Goal: Answer question/provide support: Share knowledge or assist other users

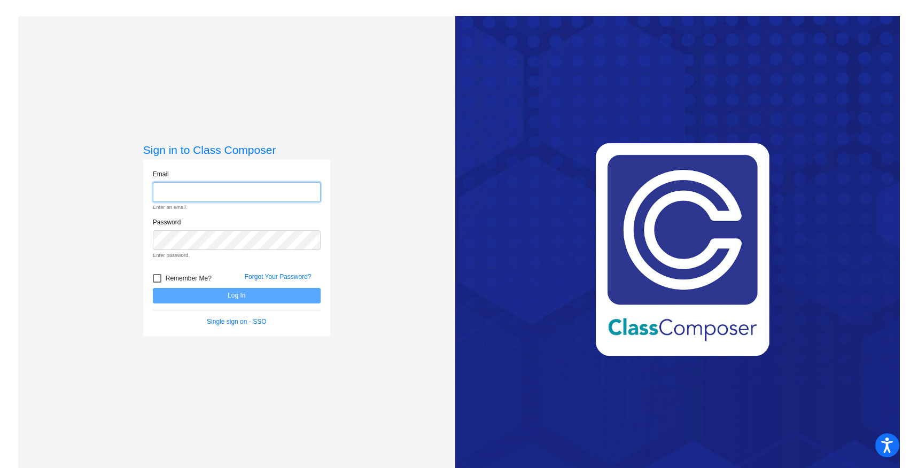
type input "[EMAIL_ADDRESS][DOMAIN_NAME]"
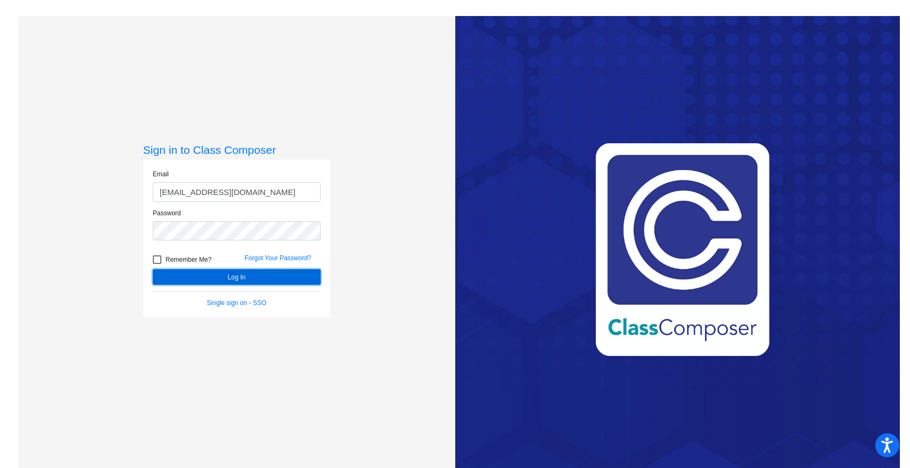
click at [231, 281] on button "Log In" at bounding box center [237, 277] width 168 height 16
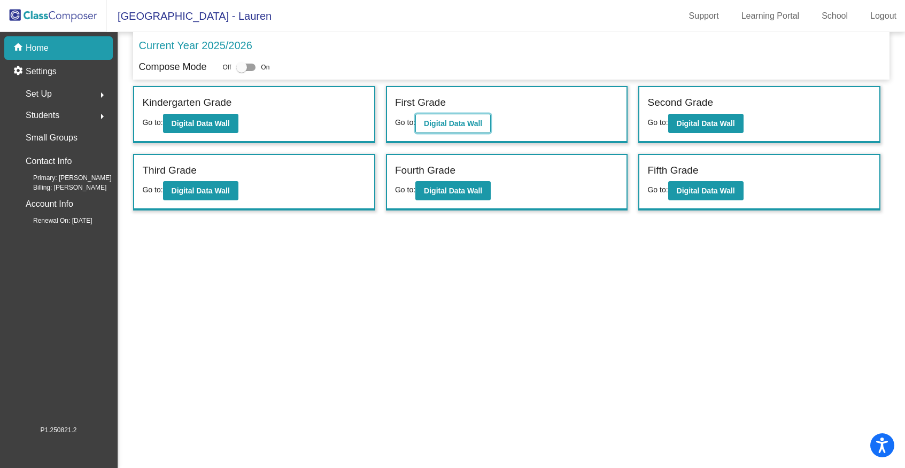
click at [463, 125] on b "Digital Data Wall" at bounding box center [453, 123] width 58 height 9
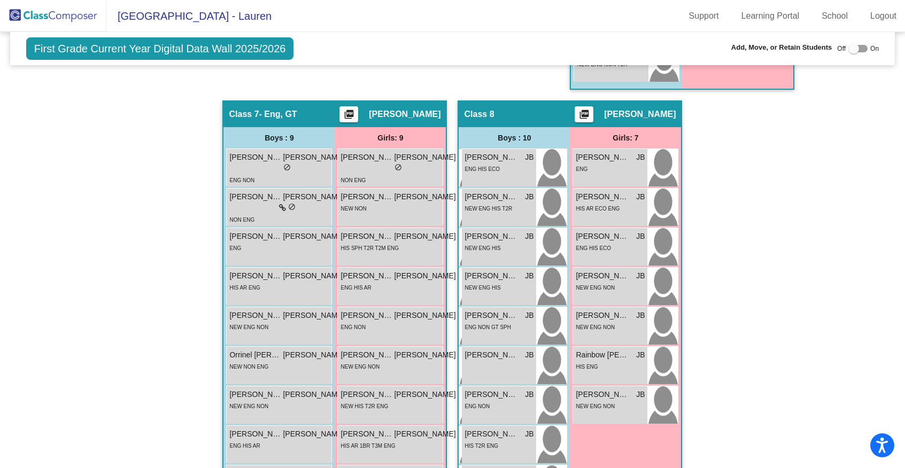
scroll to position [1460, 0]
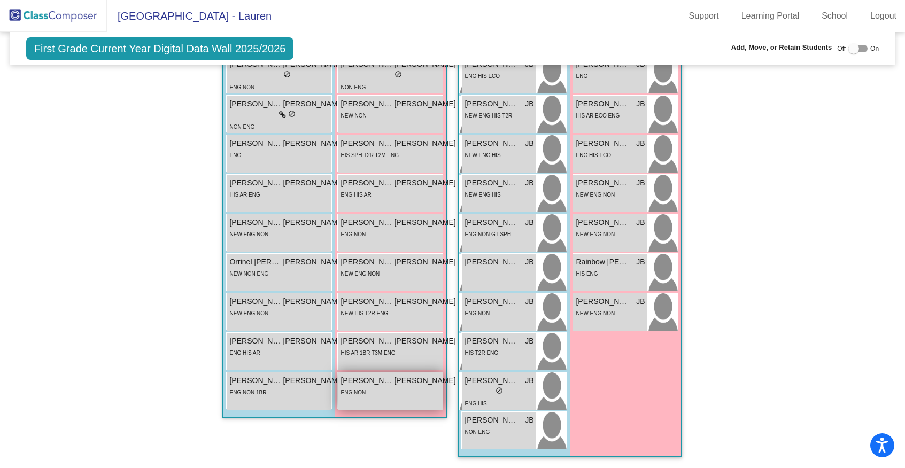
click at [369, 387] on div "ENG NON" at bounding box center [398, 392] width 115 height 11
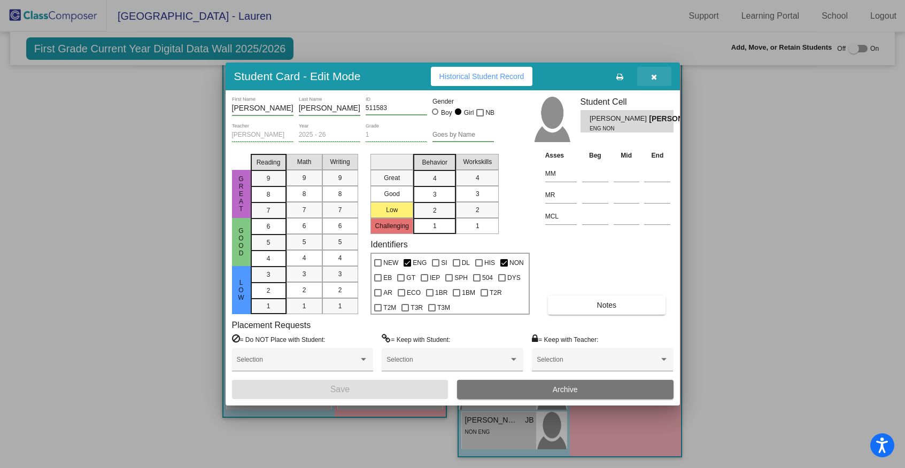
click at [657, 80] on icon "button" at bounding box center [654, 76] width 6 height 7
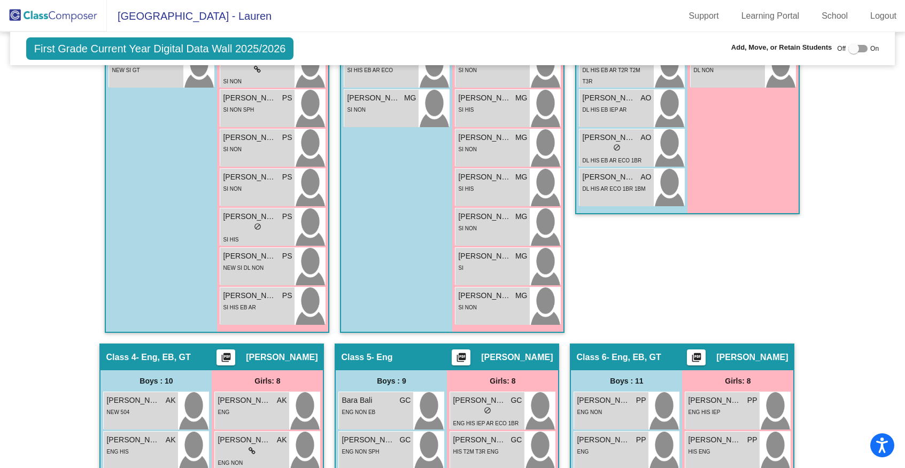
scroll to position [0, 0]
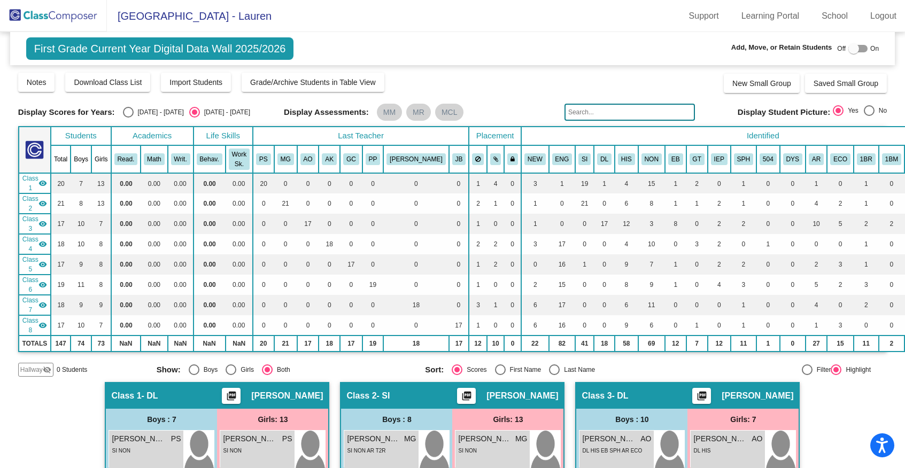
click at [123, 112] on div "Select an option" at bounding box center [128, 112] width 11 height 11
click at [128, 118] on input "[DATE] - [DATE]" at bounding box center [128, 118] width 1 height 1
radio input "true"
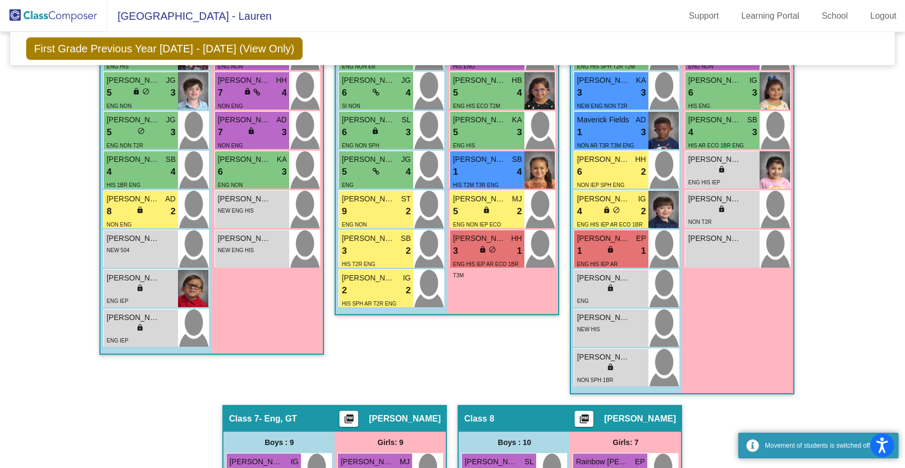
scroll to position [1457, 0]
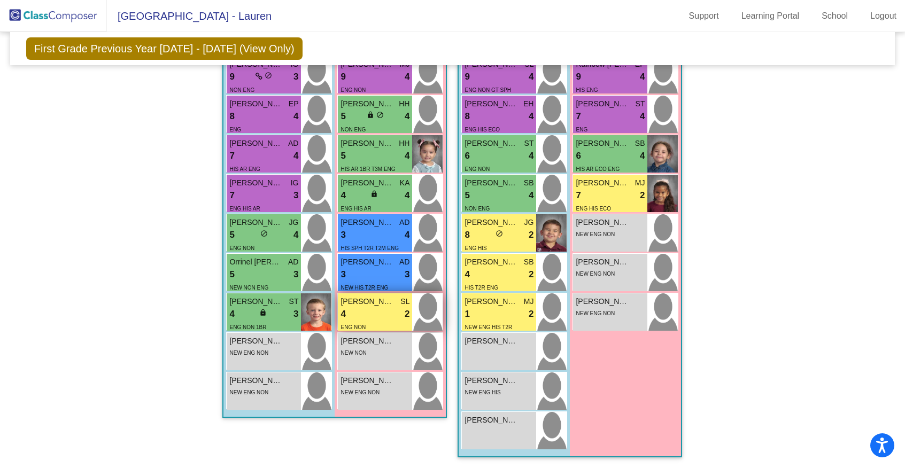
click at [373, 321] on div "ENG NON" at bounding box center [375, 326] width 69 height 11
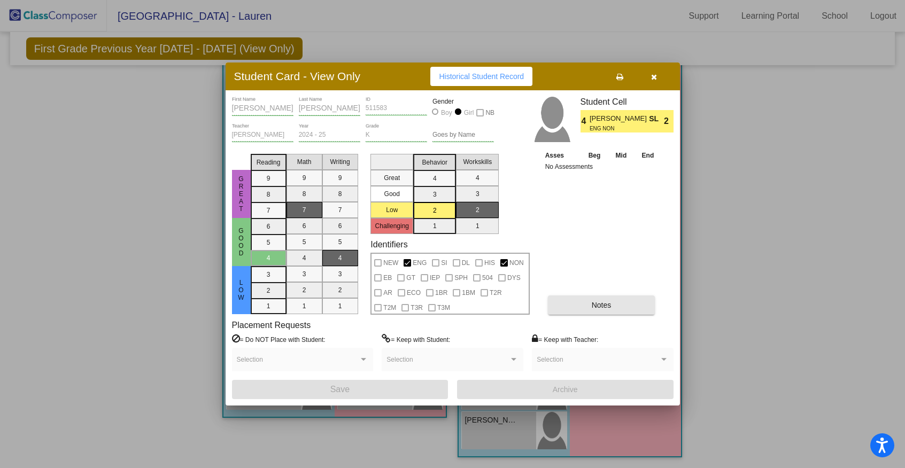
click at [589, 315] on button "Notes" at bounding box center [601, 305] width 107 height 19
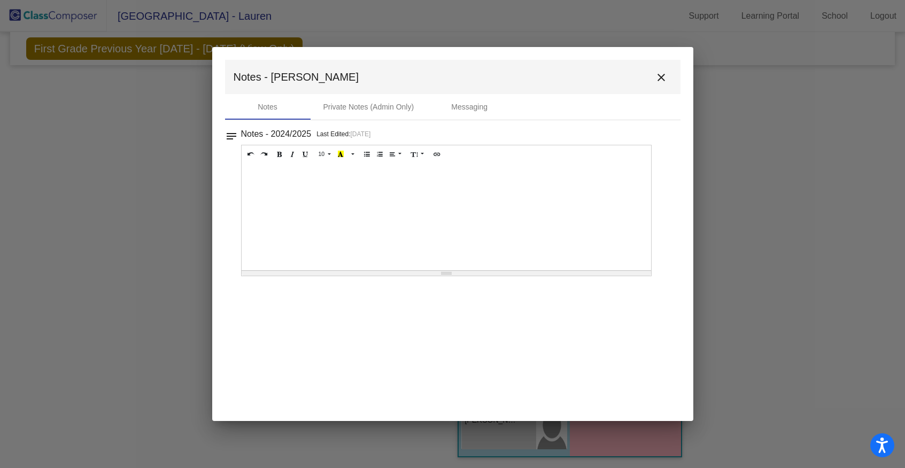
click at [664, 75] on mat-icon "close" at bounding box center [661, 77] width 13 height 13
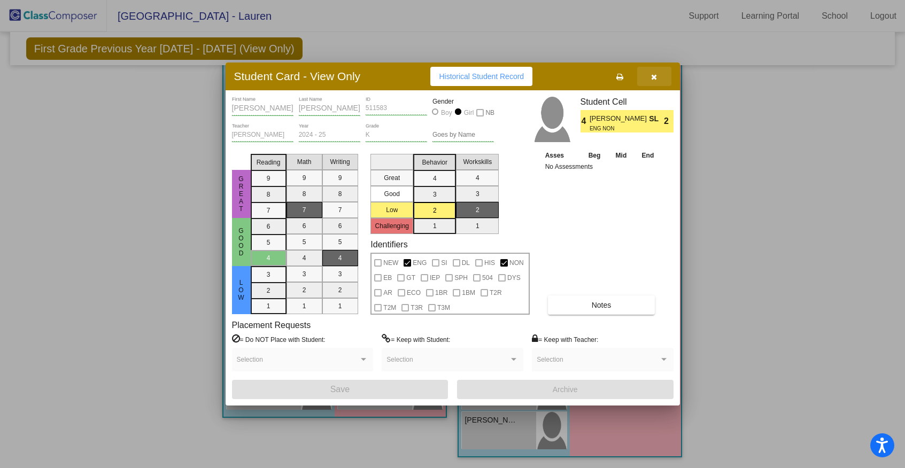
click at [653, 79] on icon "button" at bounding box center [654, 76] width 6 height 7
